Goal: Information Seeking & Learning: Learn about a topic

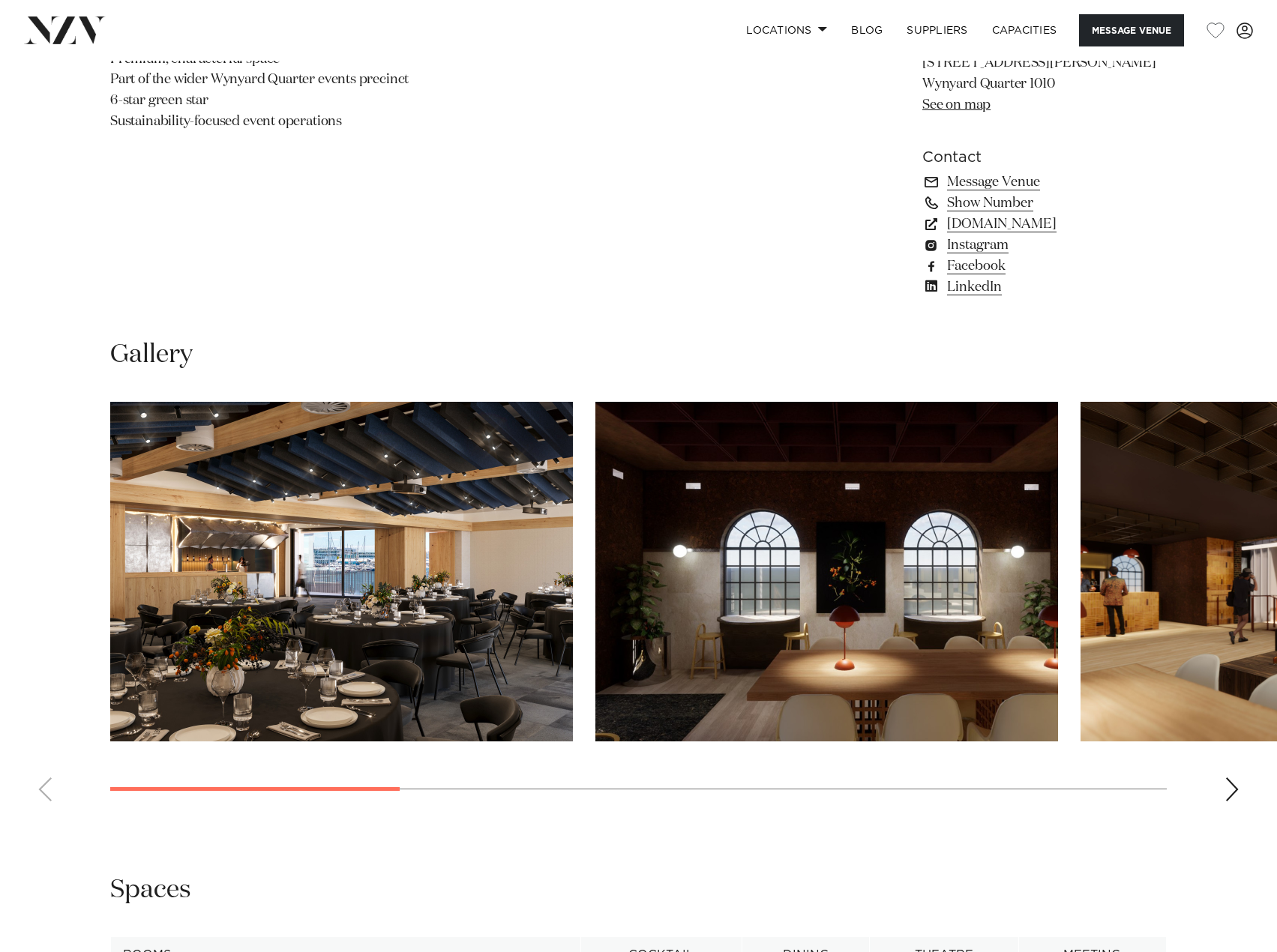
scroll to position [1274, 0]
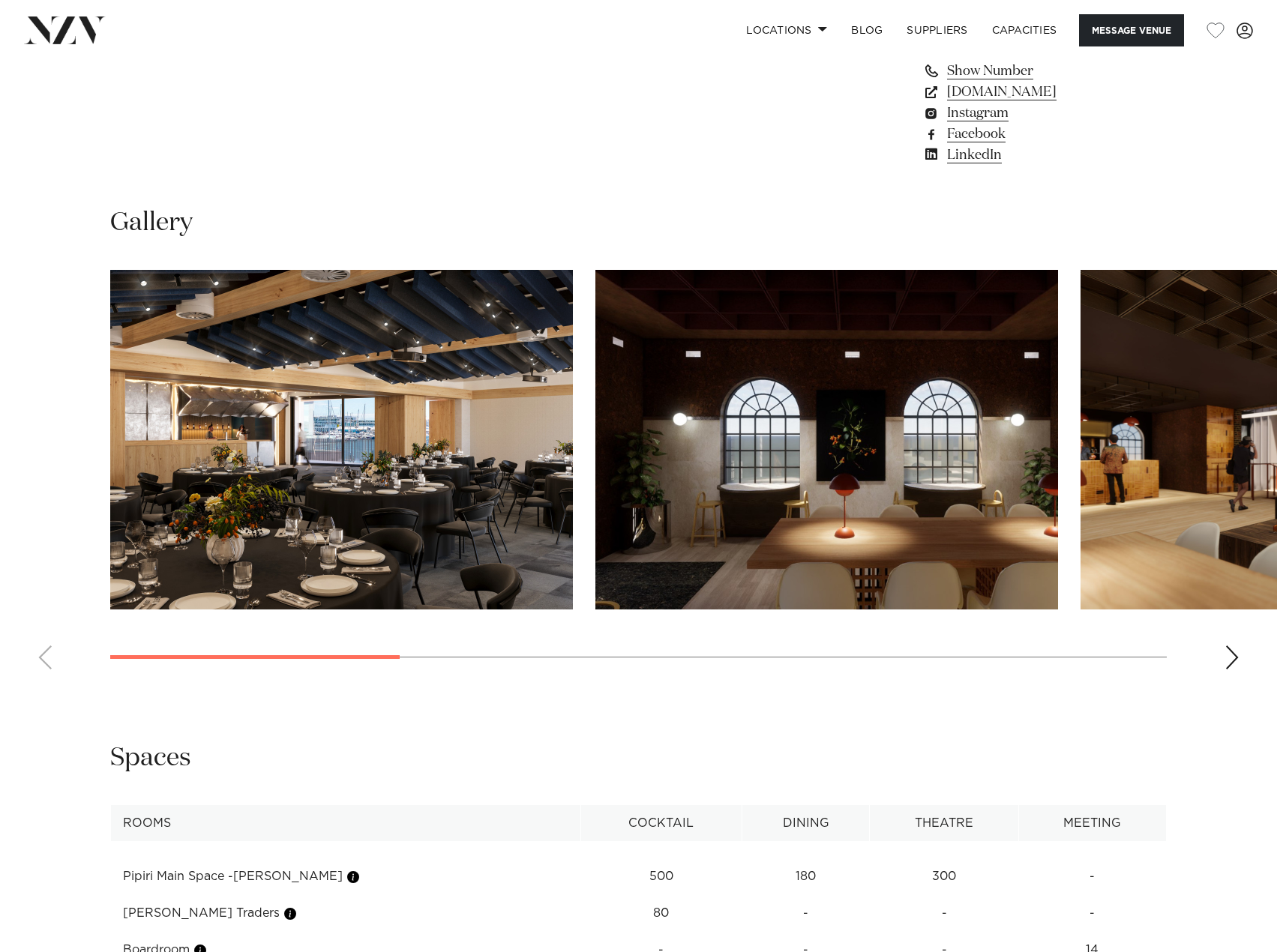
click at [900, 543] on img "2 / 8" at bounding box center [826, 439] width 463 height 340
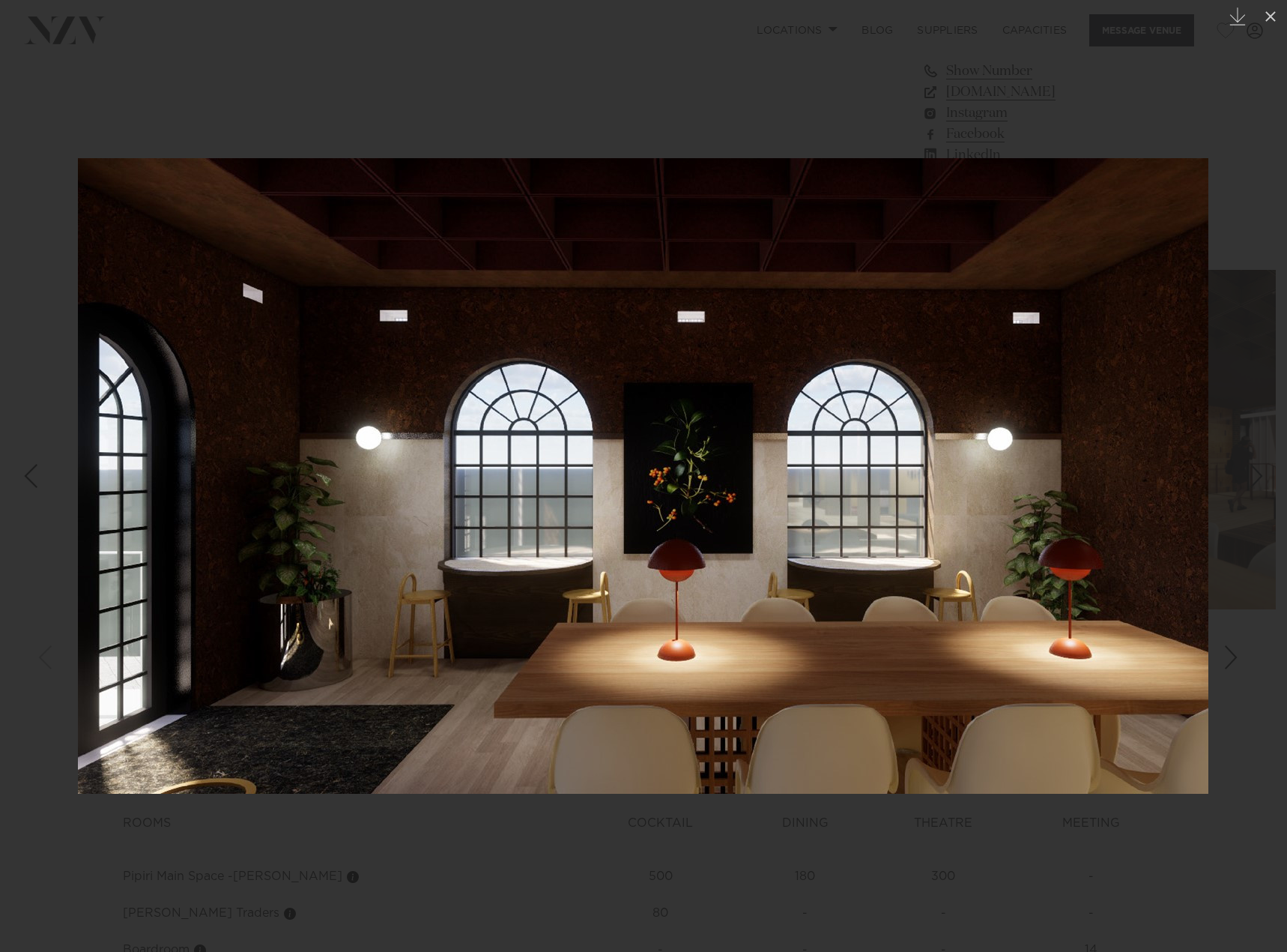
click at [308, 139] on div at bounding box center [643, 476] width 1287 height 952
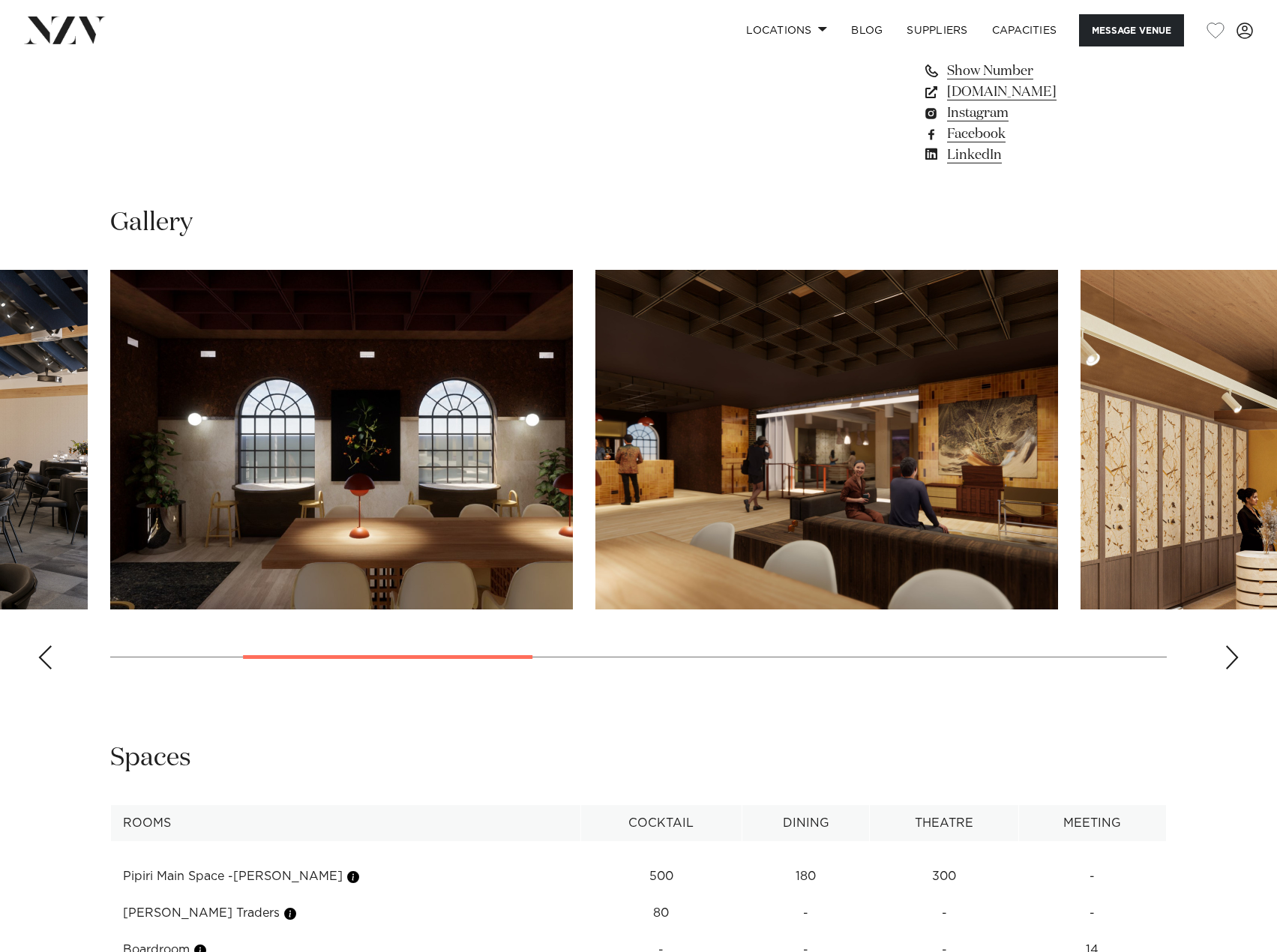
click at [1235, 653] on div "Next slide" at bounding box center [1232, 657] width 15 height 24
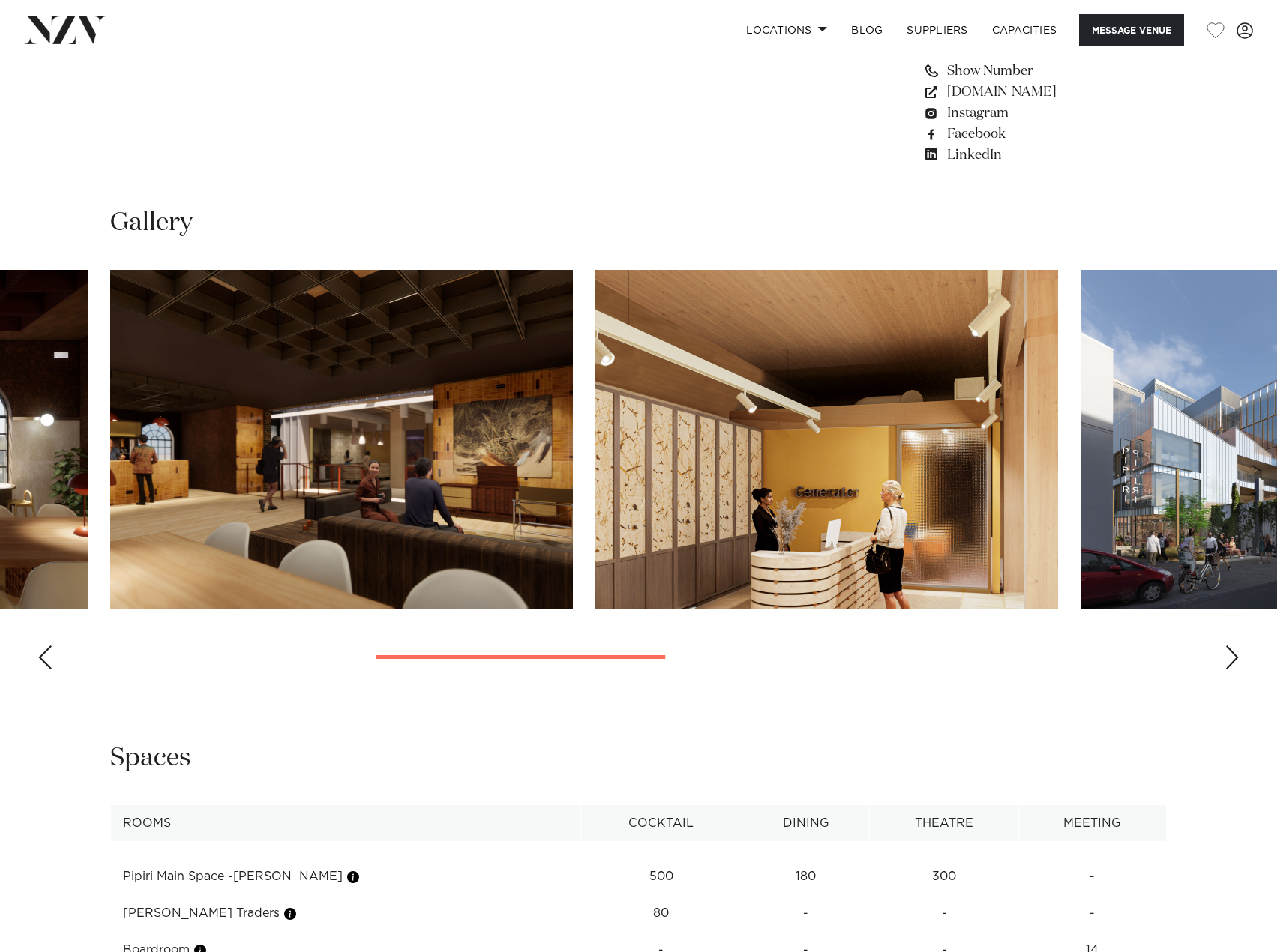
click at [1235, 653] on div "Next slide" at bounding box center [1232, 657] width 15 height 24
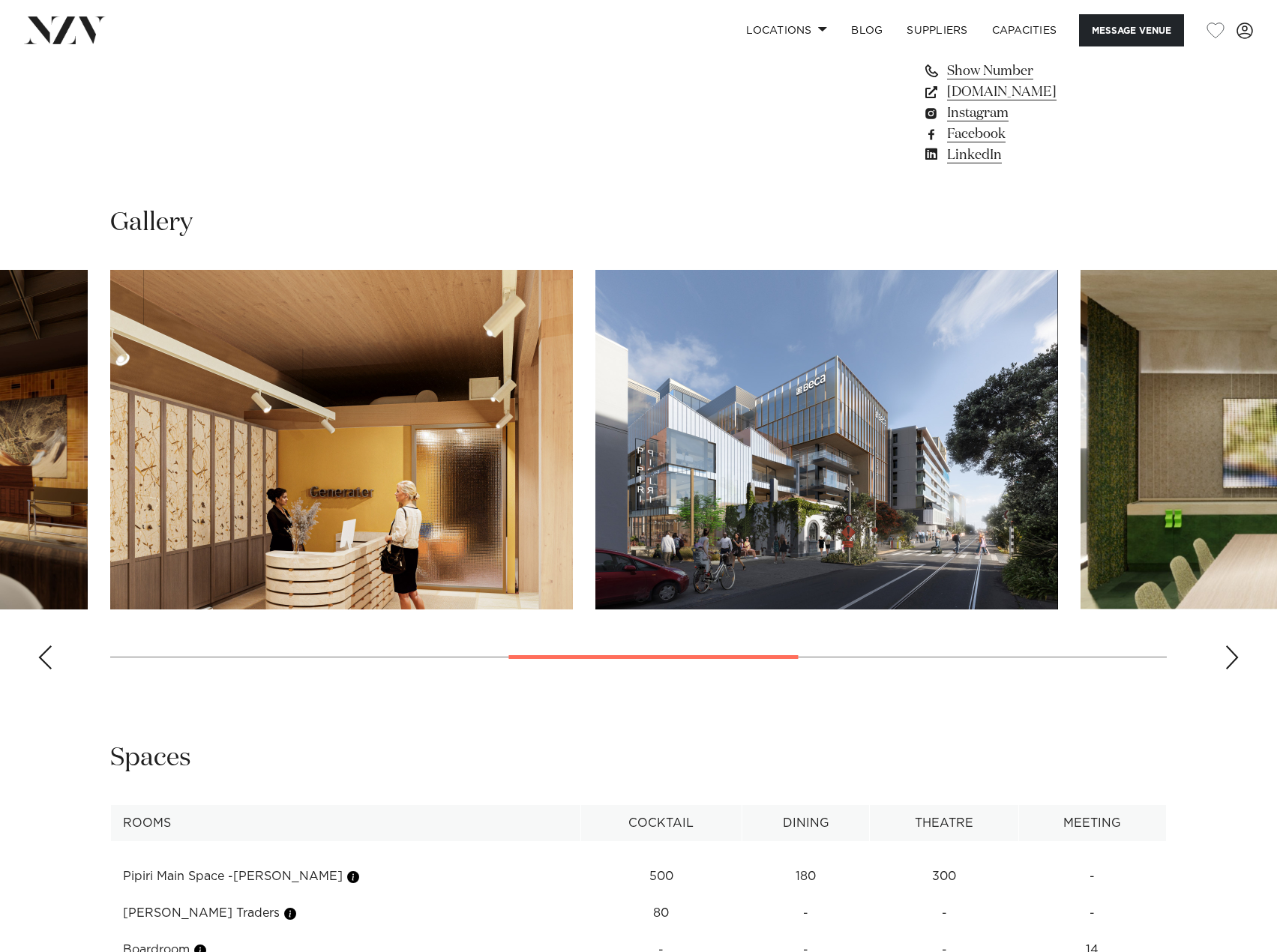
click at [1235, 653] on div "Next slide" at bounding box center [1232, 657] width 15 height 24
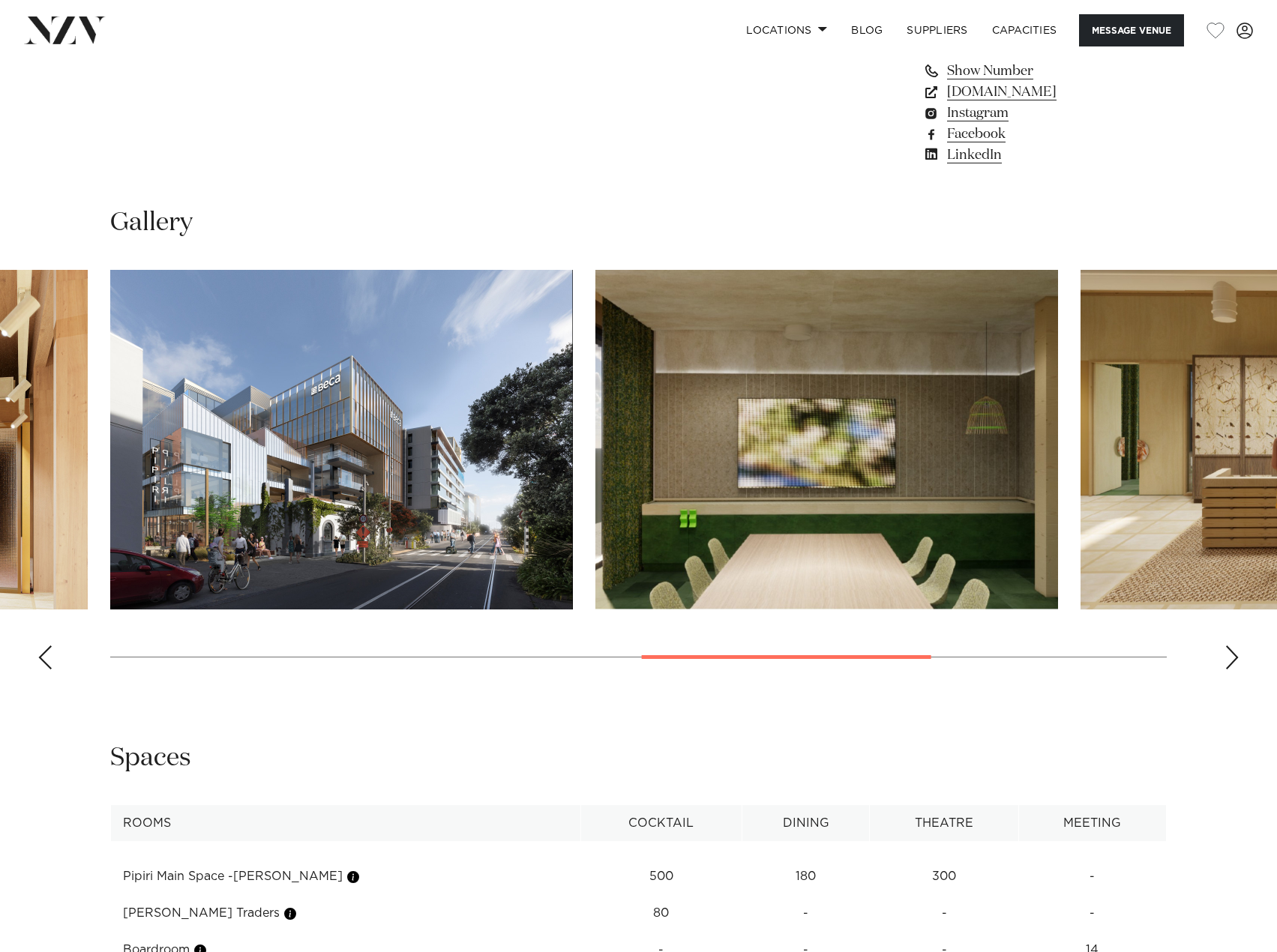
click at [1235, 653] on div "Next slide" at bounding box center [1232, 657] width 15 height 24
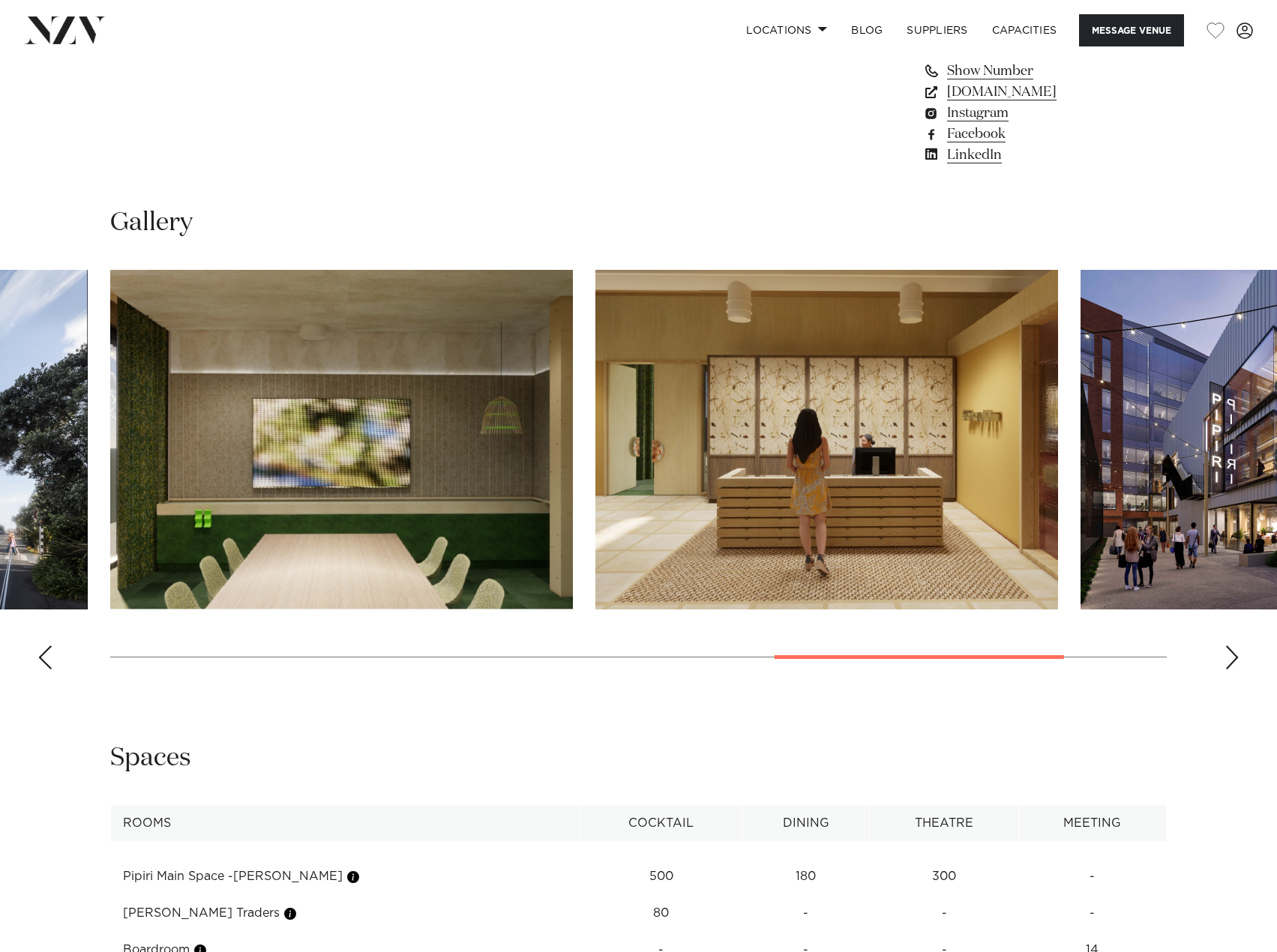
click at [1235, 653] on div "Next slide" at bounding box center [1232, 657] width 15 height 24
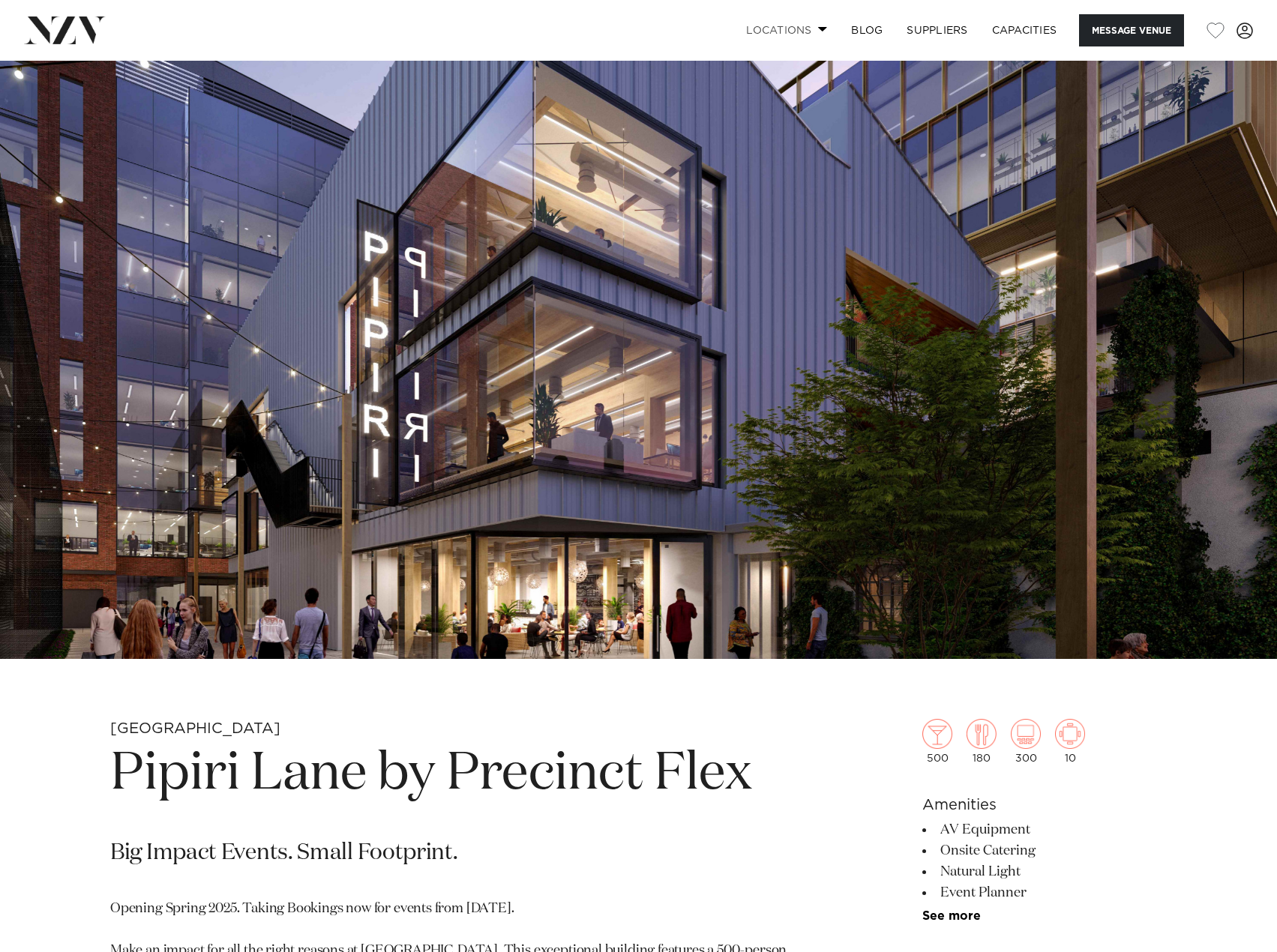
click at [796, 35] on link "Locations" at bounding box center [786, 30] width 105 height 32
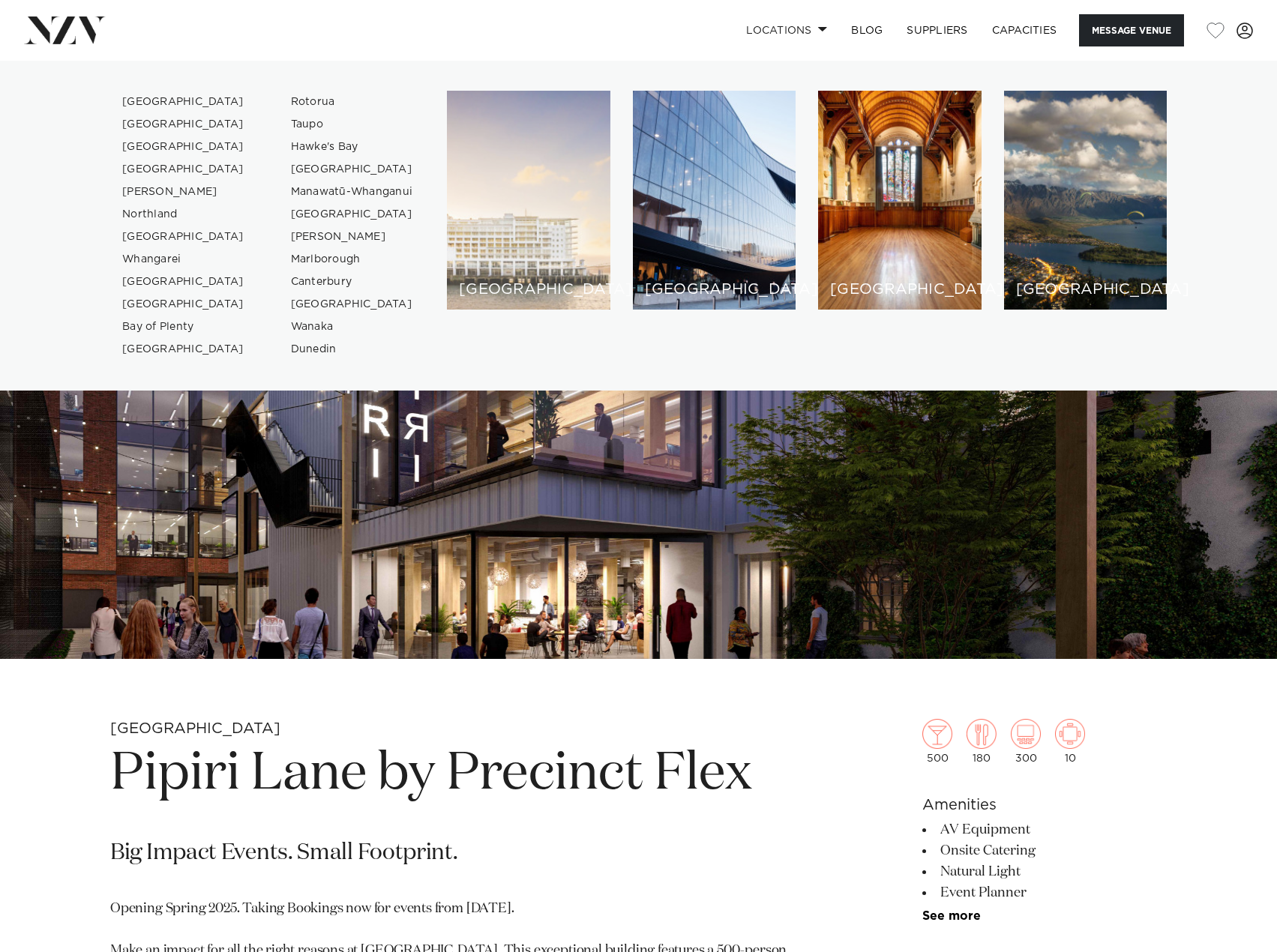
click at [486, 170] on div "[GEOGRAPHIC_DATA]" at bounding box center [528, 200] width 163 height 219
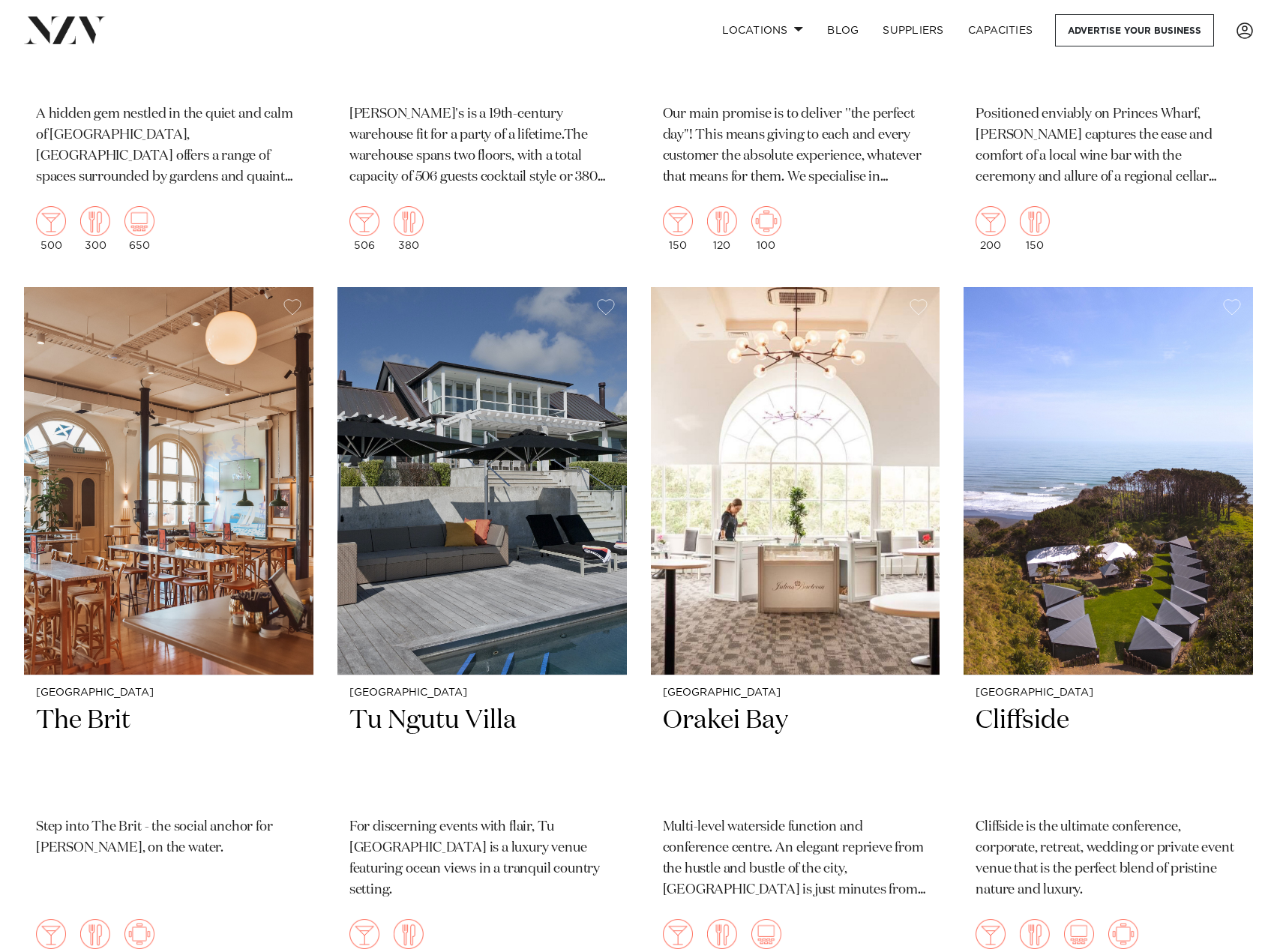
scroll to position [18212, 0]
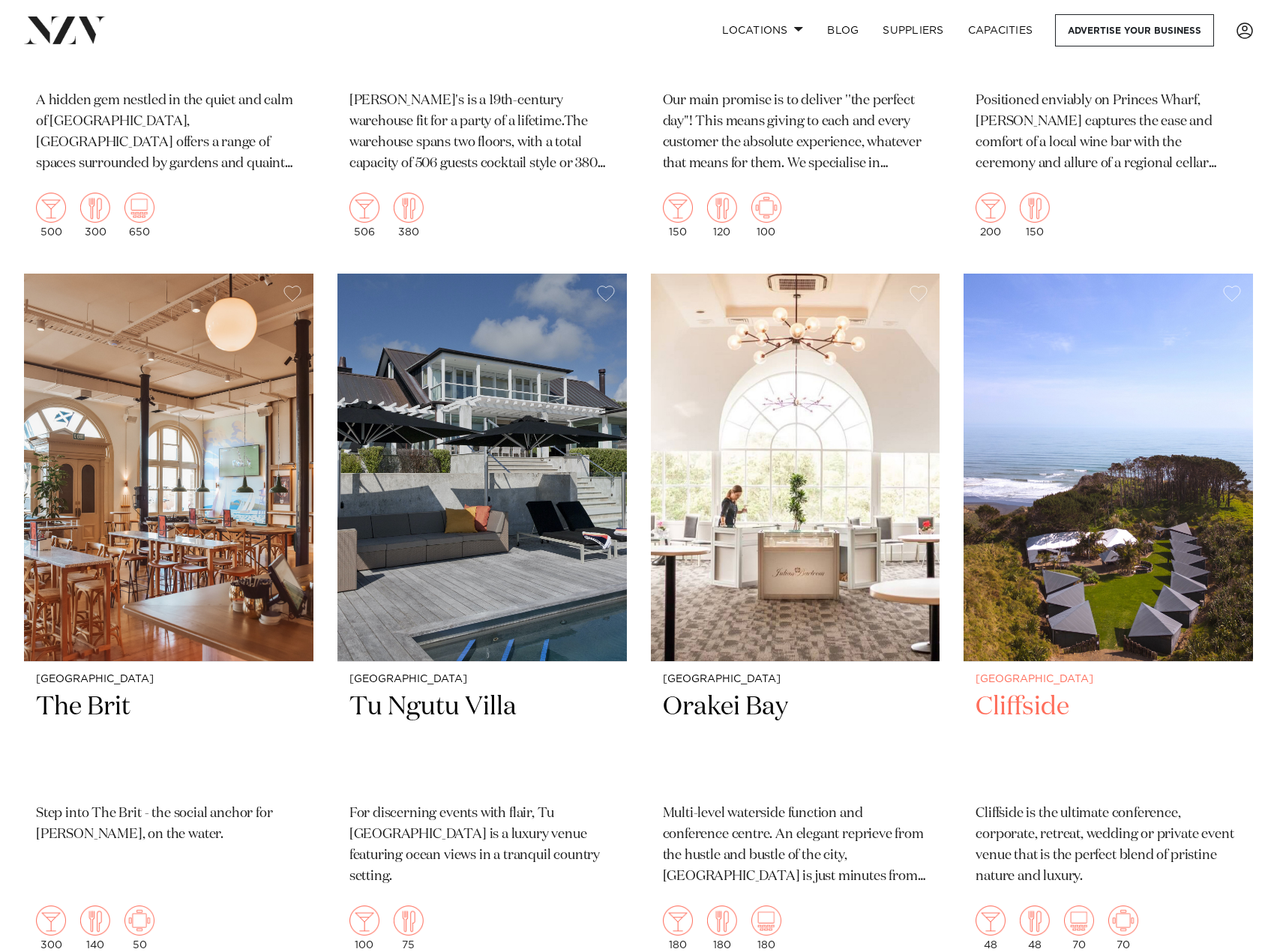
click at [1046, 564] on img at bounding box center [1108, 467] width 289 height 388
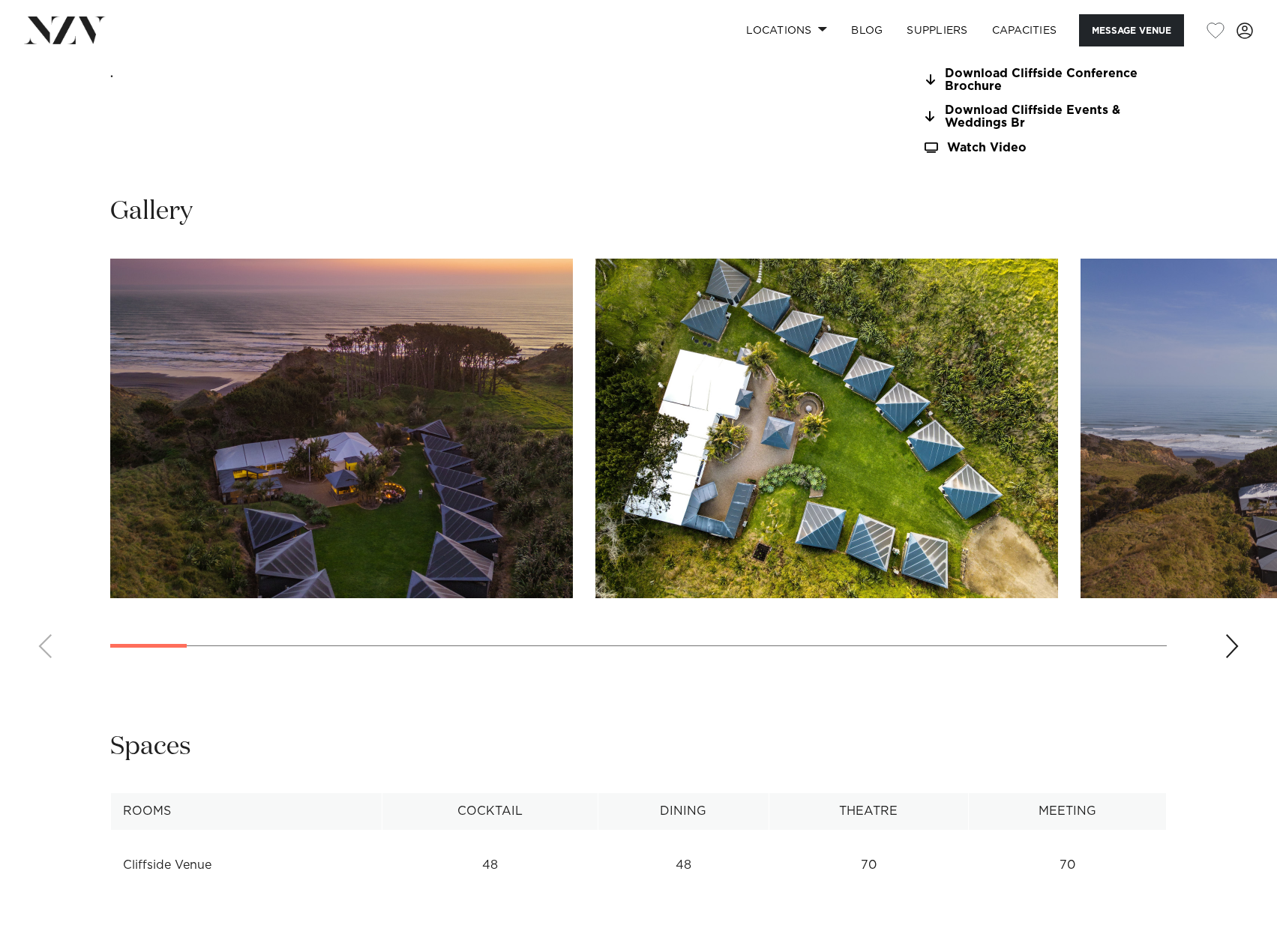
scroll to position [1274, 0]
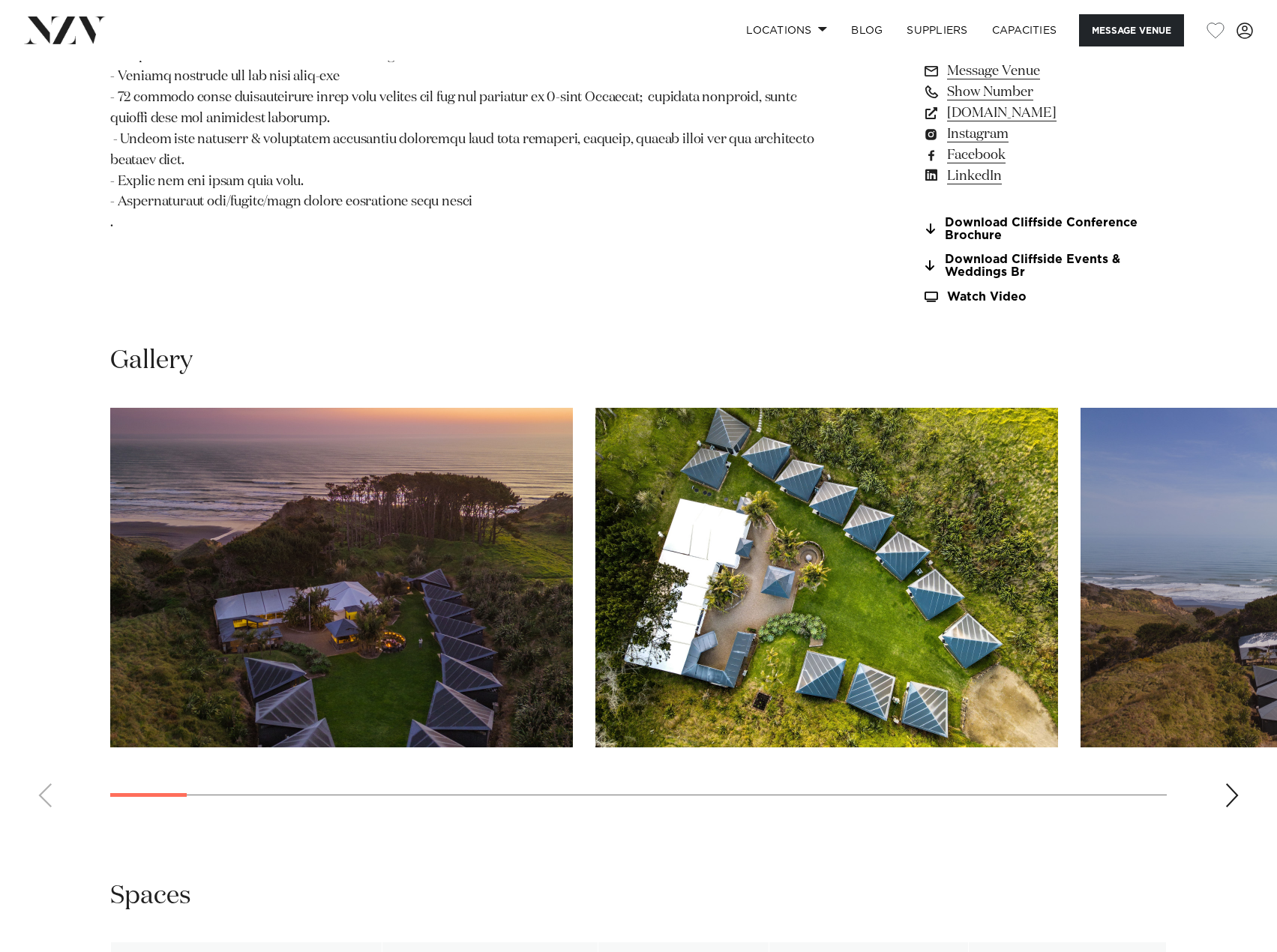
click at [1228, 783] on div "Next slide" at bounding box center [1232, 795] width 15 height 24
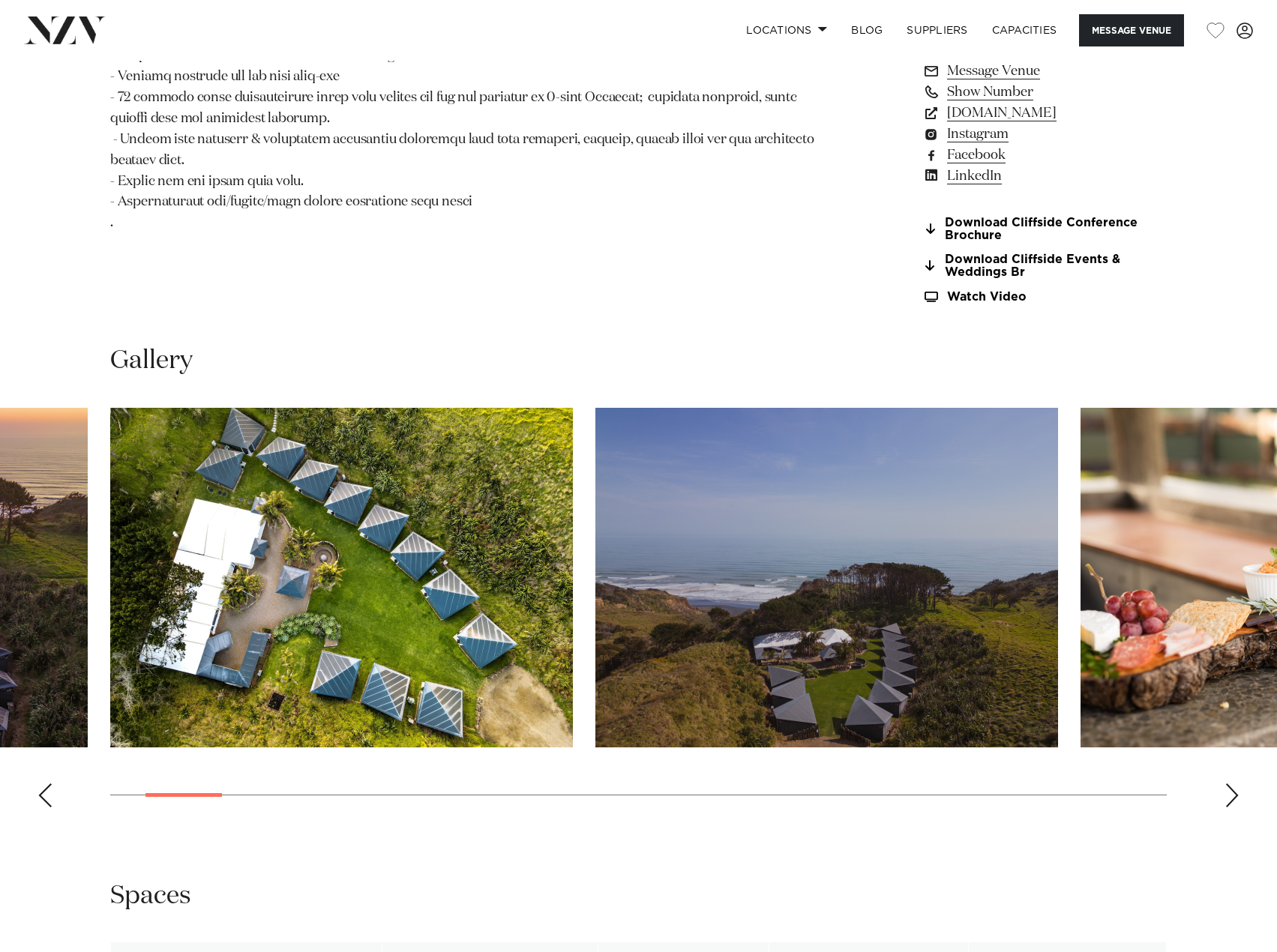
click at [1228, 783] on div "Next slide" at bounding box center [1232, 795] width 15 height 24
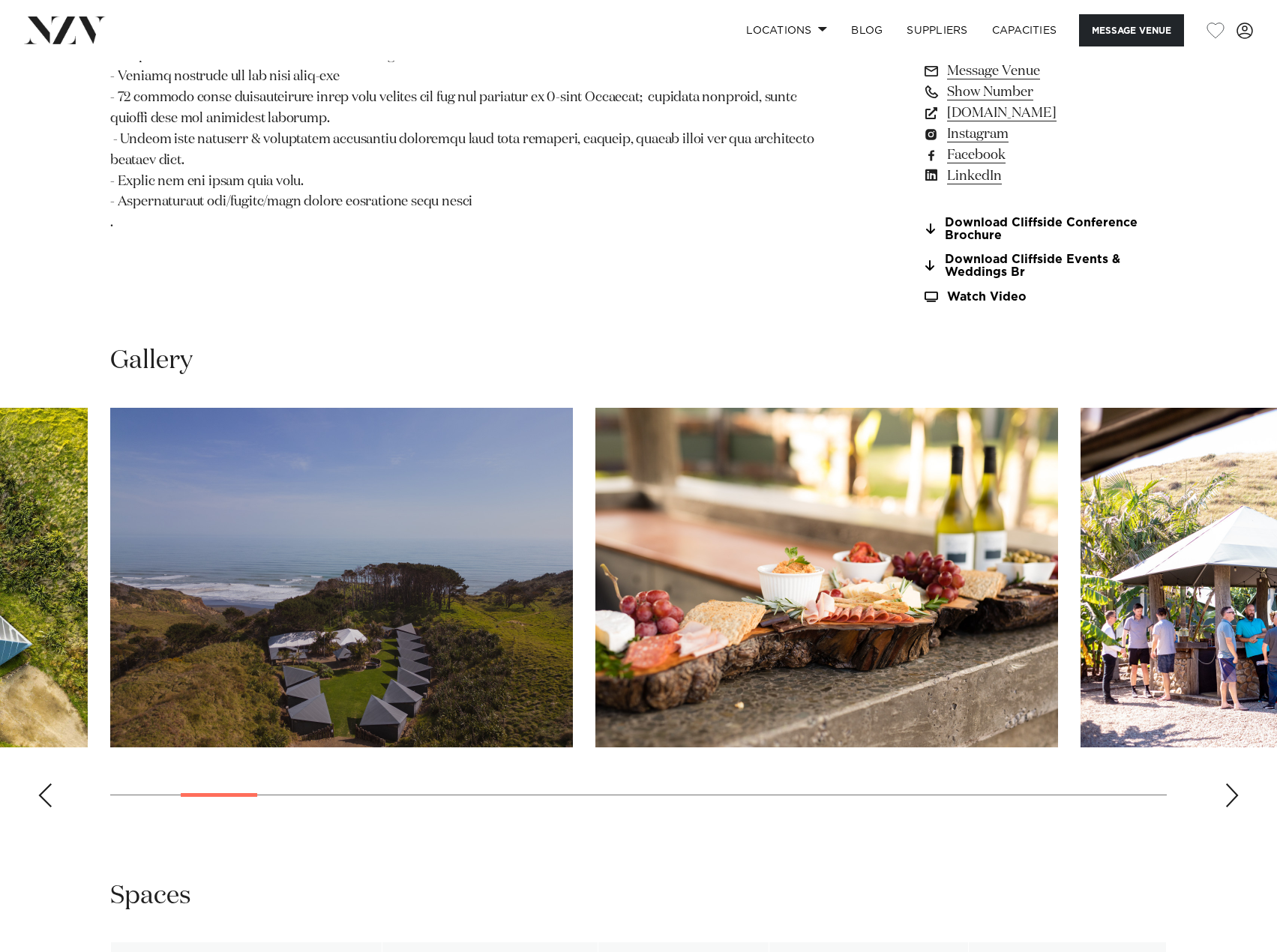
click at [1228, 783] on div "Next slide" at bounding box center [1232, 795] width 15 height 24
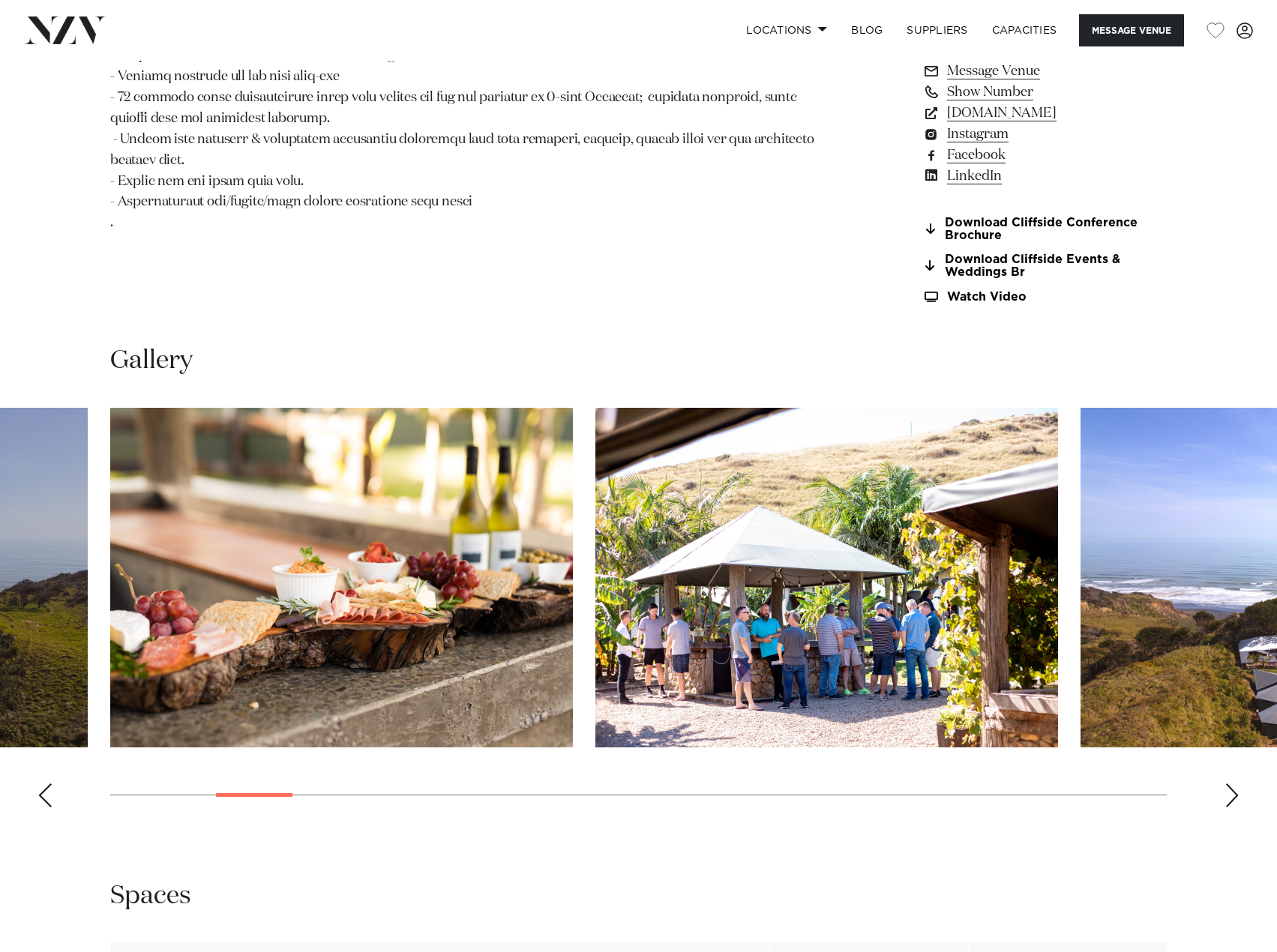
click at [1228, 783] on div "Next slide" at bounding box center [1232, 795] width 15 height 24
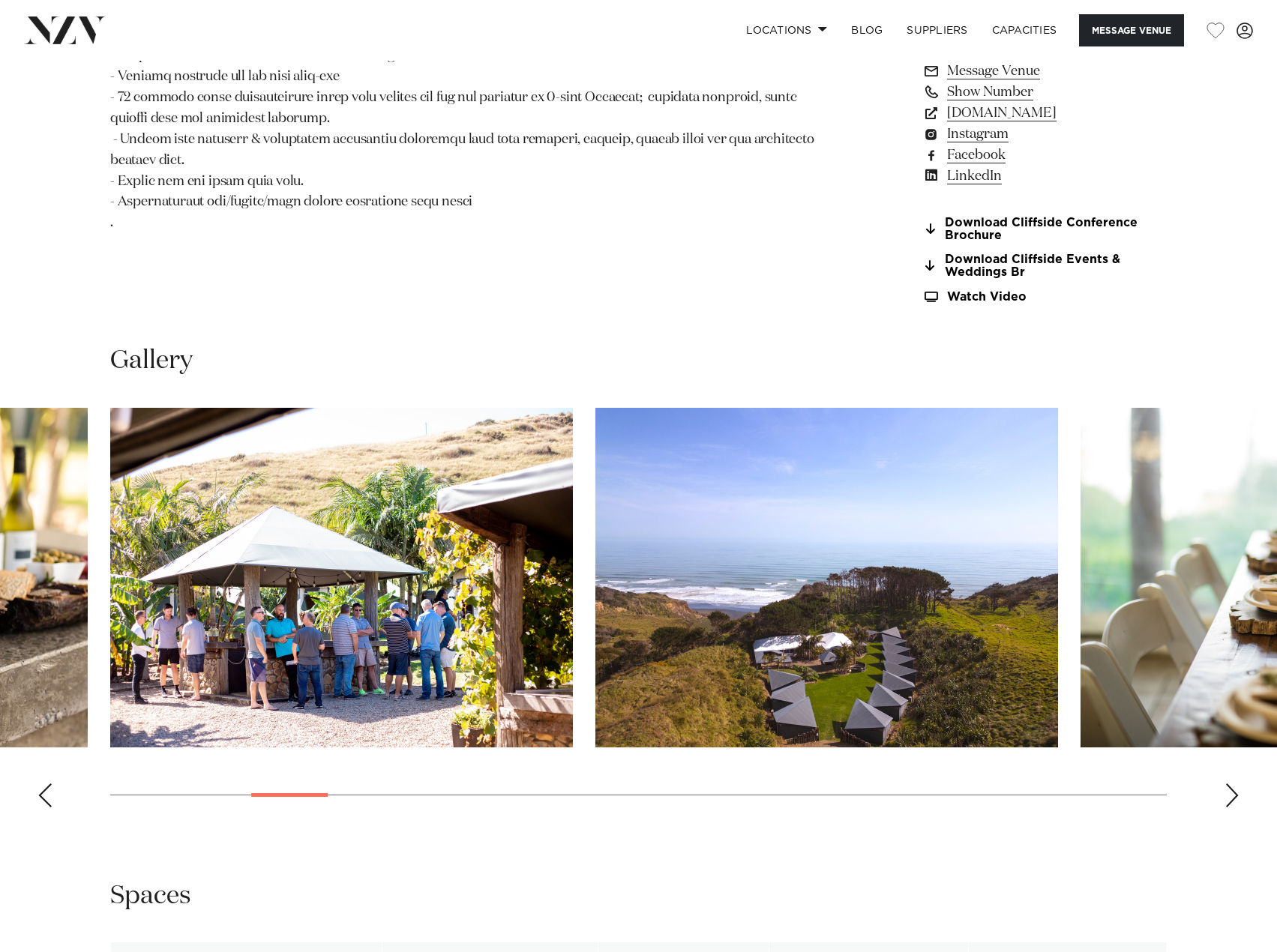
click at [1228, 783] on div "Next slide" at bounding box center [1232, 795] width 15 height 24
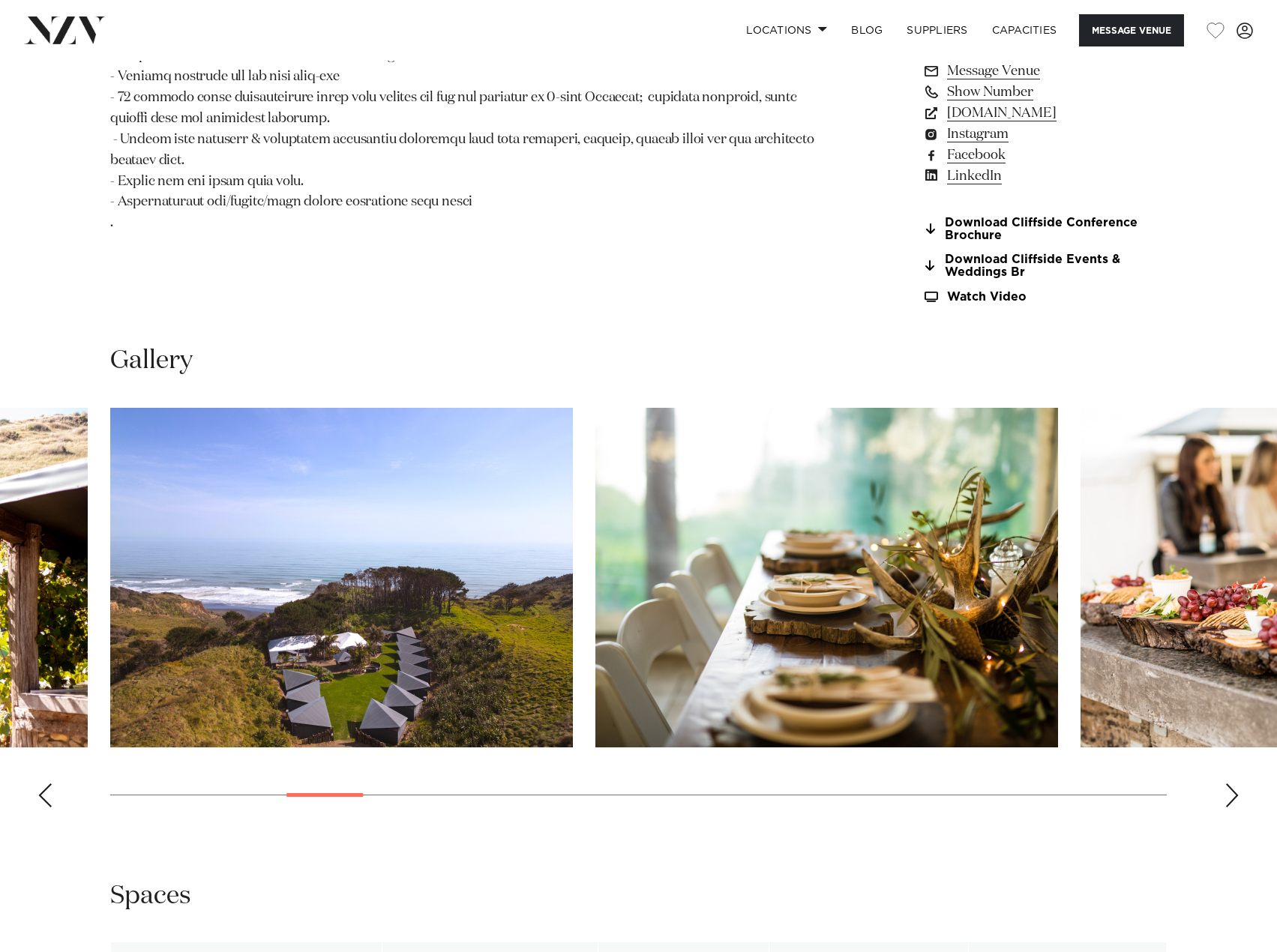
click at [1228, 783] on div "Next slide" at bounding box center [1232, 795] width 15 height 24
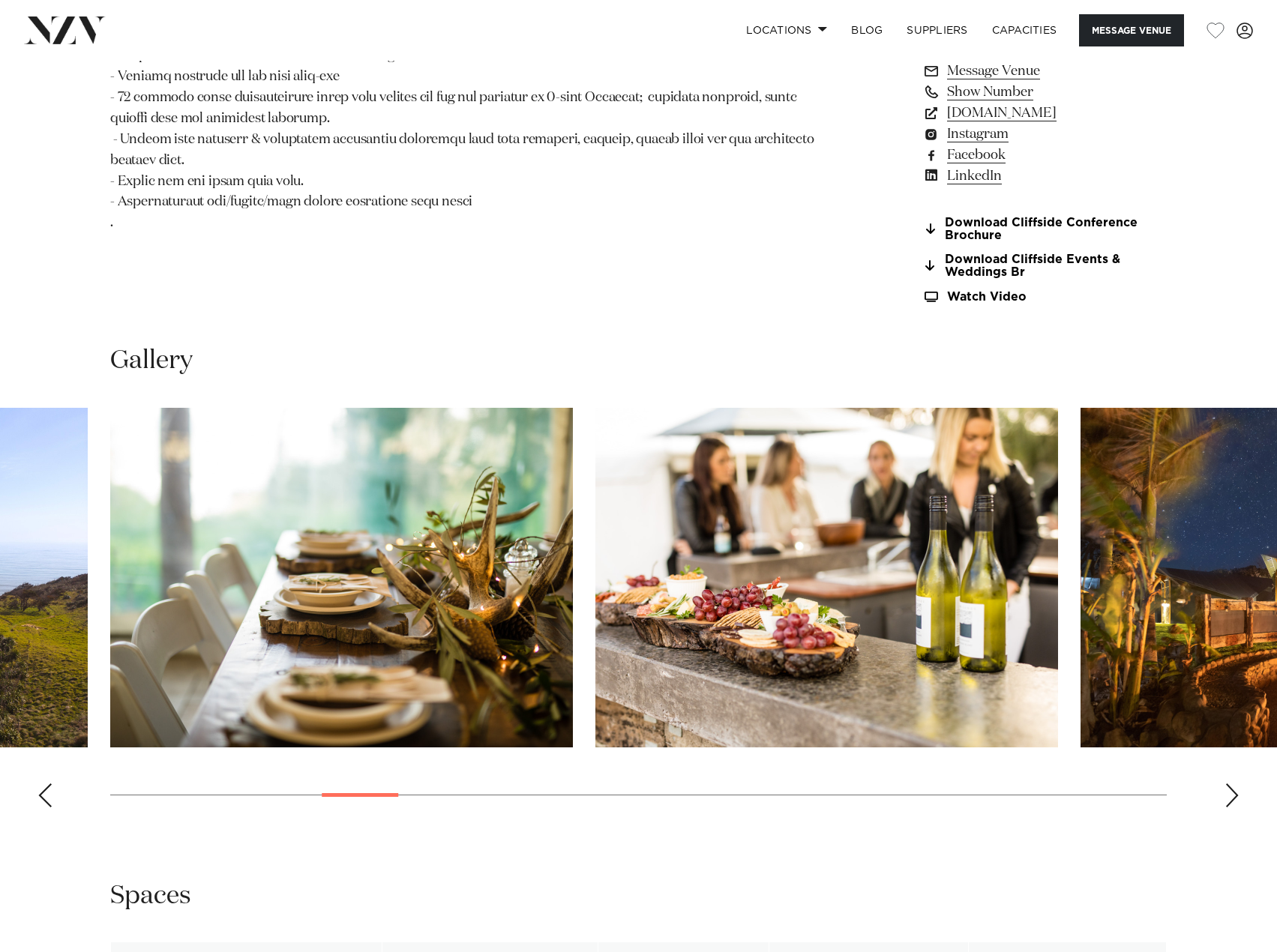
click at [1228, 783] on div "Next slide" at bounding box center [1232, 795] width 15 height 24
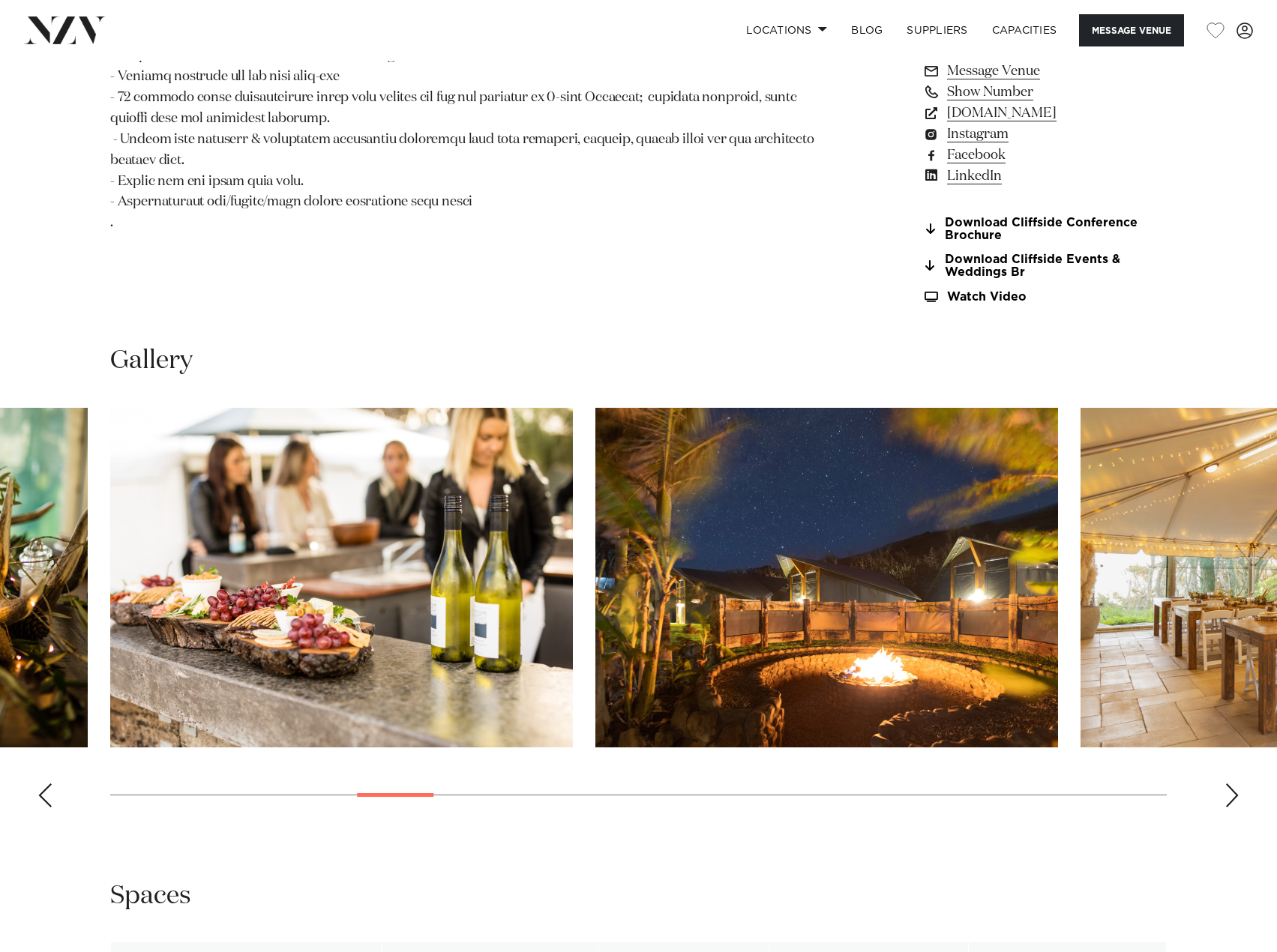
click at [1228, 783] on div "Next slide" at bounding box center [1232, 795] width 15 height 24
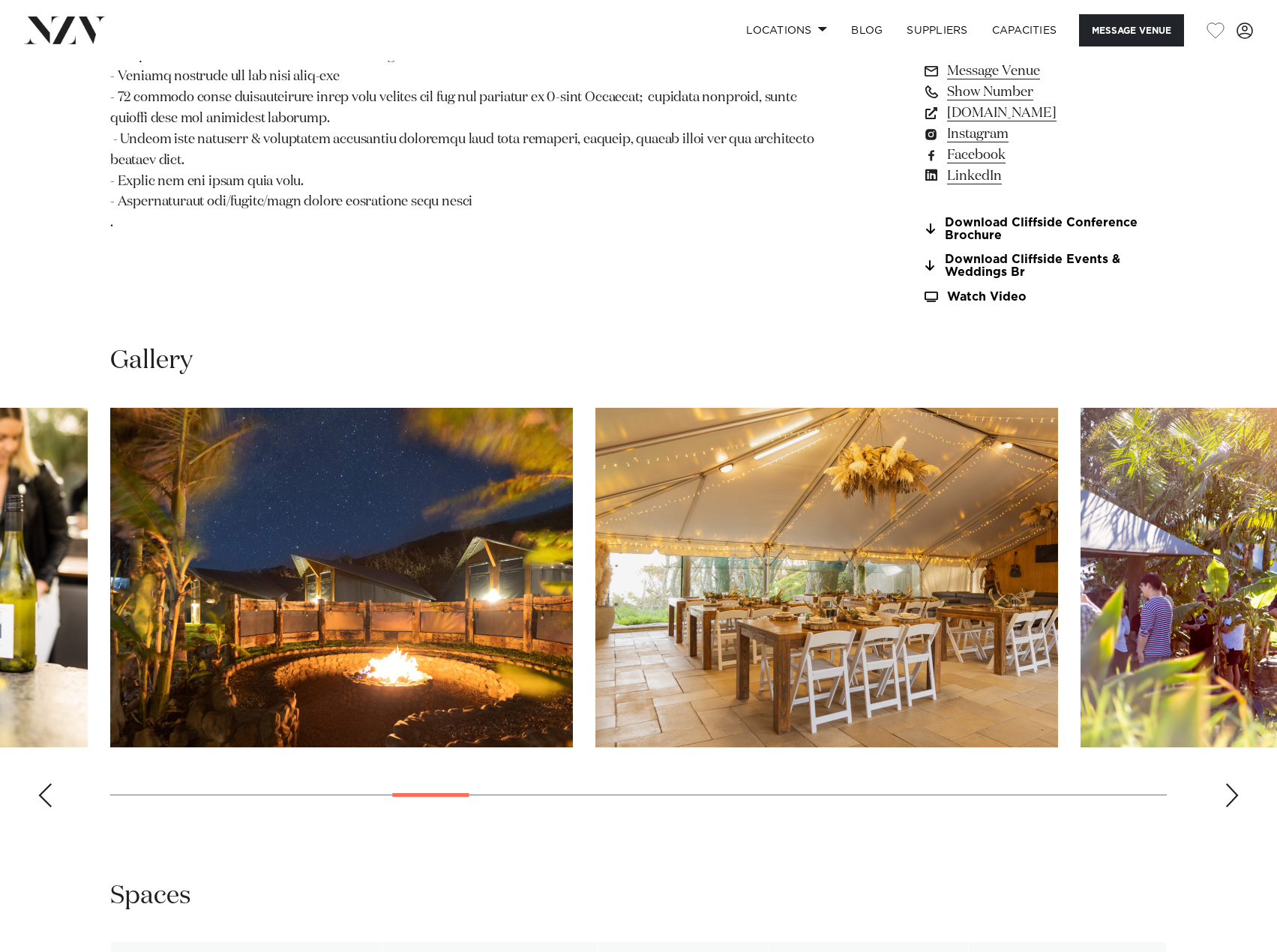
click at [1228, 783] on div "Next slide" at bounding box center [1232, 795] width 15 height 24
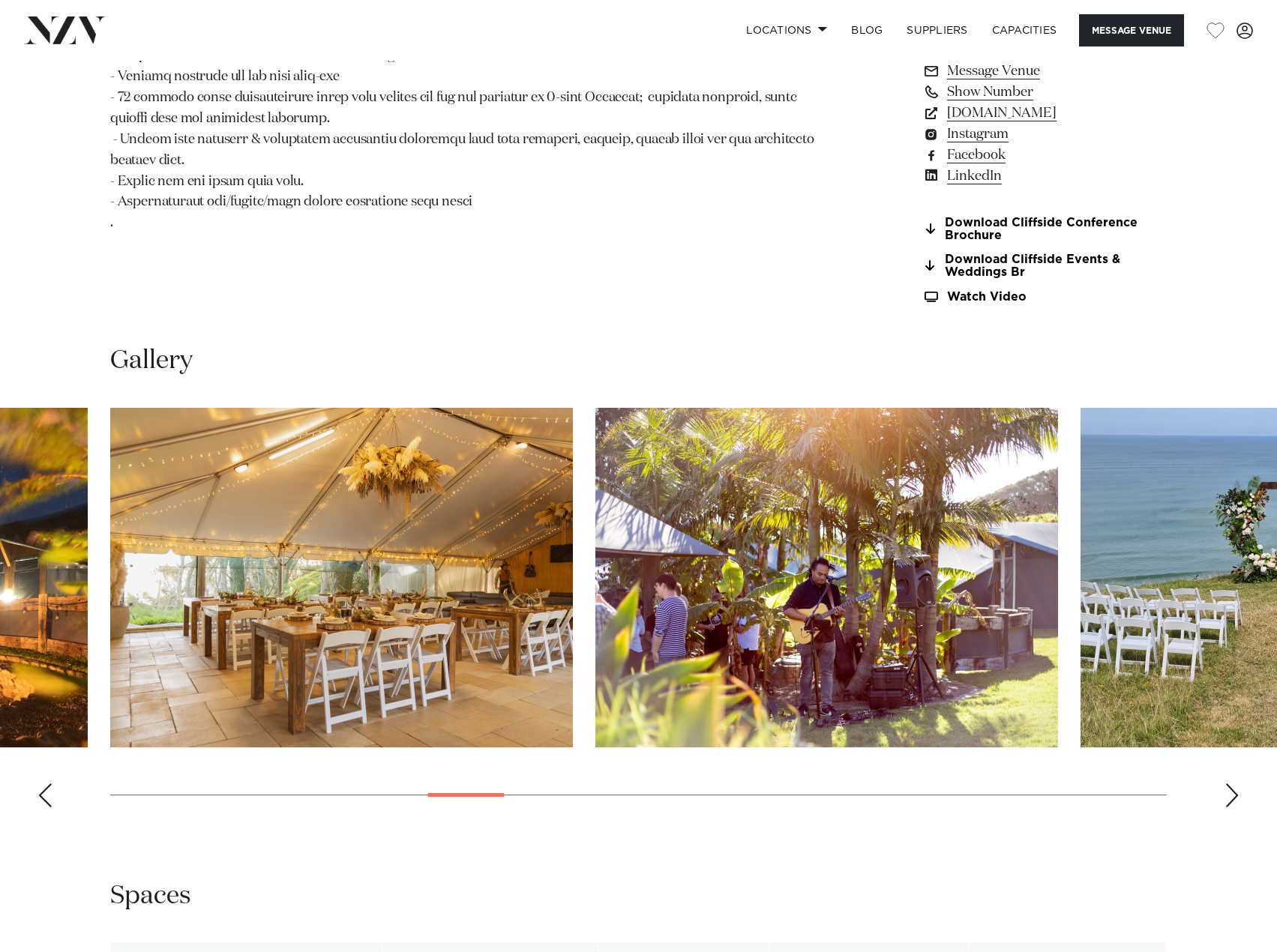
click at [1228, 783] on div "Next slide" at bounding box center [1232, 795] width 15 height 24
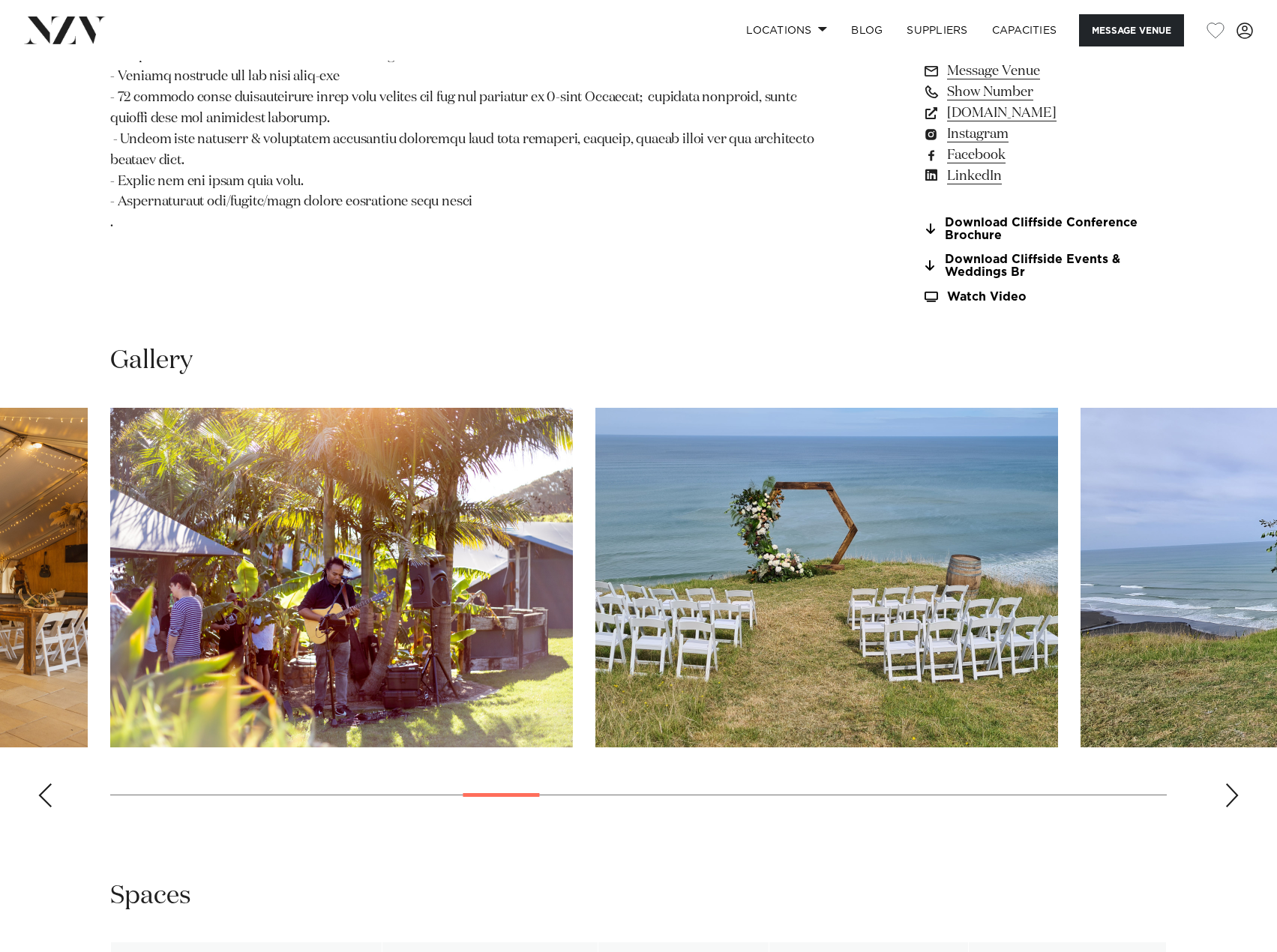
click at [1228, 783] on div "Next slide" at bounding box center [1232, 795] width 15 height 24
